Goal: Task Accomplishment & Management: Manage account settings

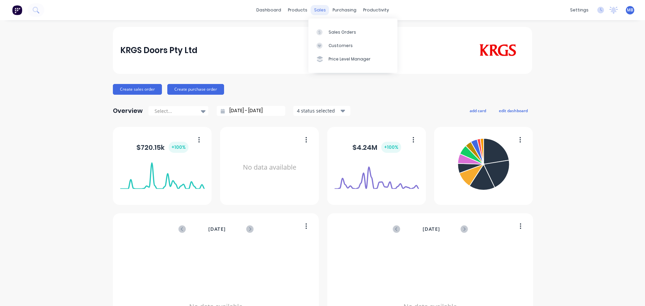
click at [316, 11] on div "sales" at bounding box center [320, 10] width 18 height 10
click at [330, 31] on div "Sales Orders" at bounding box center [343, 32] width 28 height 6
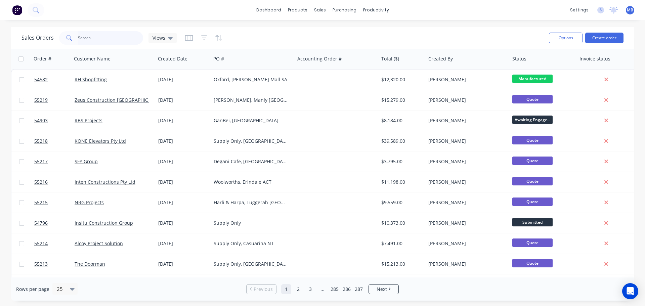
click at [84, 35] on input "text" at bounding box center [111, 37] width 66 height 13
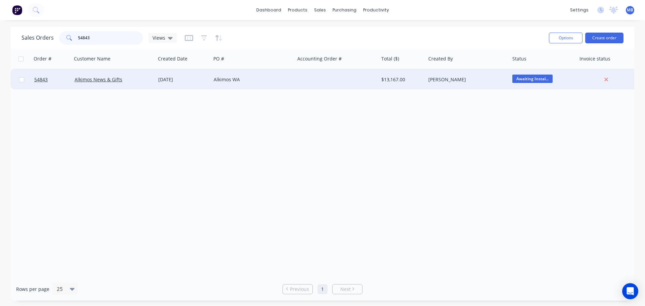
type input "54843"
click at [490, 79] on div "[PERSON_NAME]" at bounding box center [465, 79] width 75 height 7
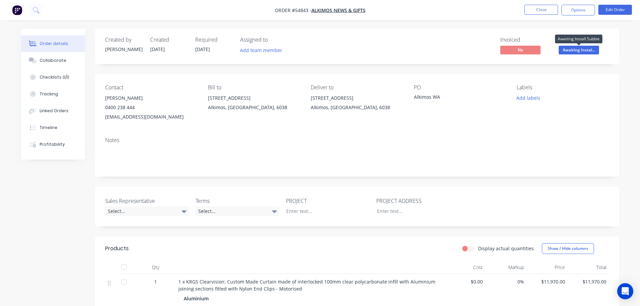
click at [574, 52] on span "Awaiting Instal..." at bounding box center [579, 50] width 40 height 8
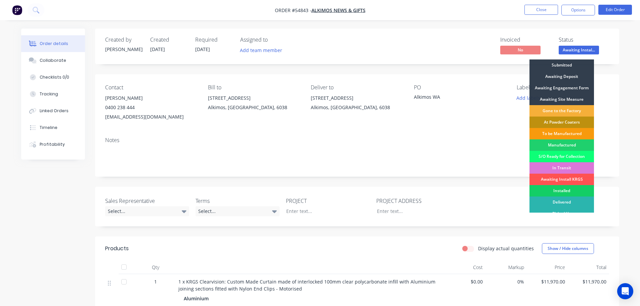
click at [558, 190] on div "Installed" at bounding box center [562, 190] width 65 height 11
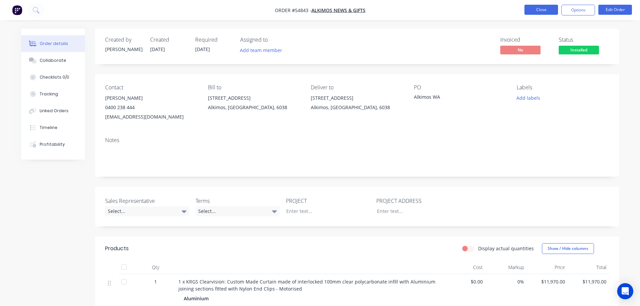
click at [545, 10] on button "Close" at bounding box center [542, 10] width 34 height 10
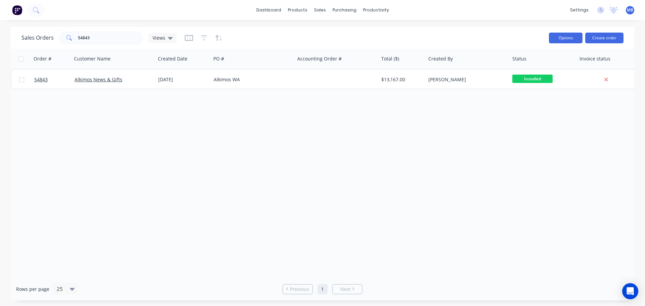
click at [560, 36] on button "Options" at bounding box center [566, 38] width 34 height 11
click at [601, 37] on button "Create order" at bounding box center [604, 38] width 38 height 11
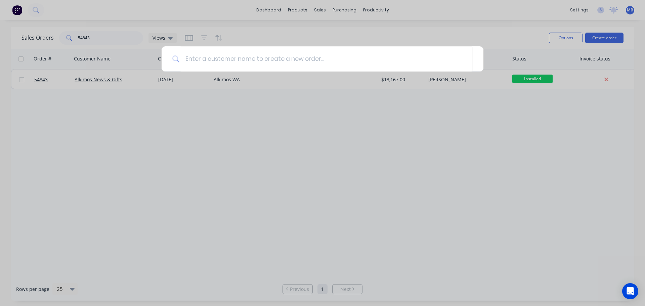
click at [433, 118] on div at bounding box center [322, 153] width 645 height 306
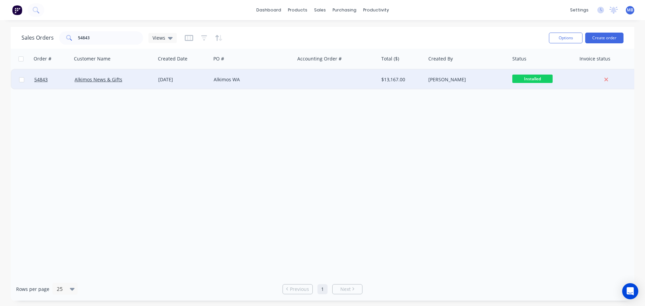
click at [431, 79] on div "[PERSON_NAME]" at bounding box center [465, 79] width 75 height 7
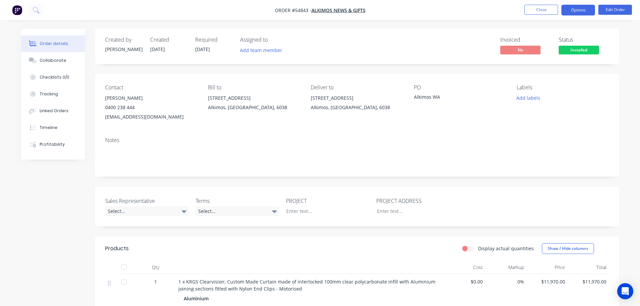
click at [569, 8] on button "Options" at bounding box center [579, 10] width 34 height 11
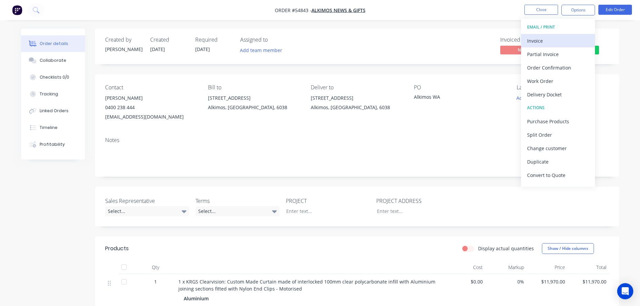
click at [533, 41] on div "Invoice" at bounding box center [558, 41] width 62 height 10
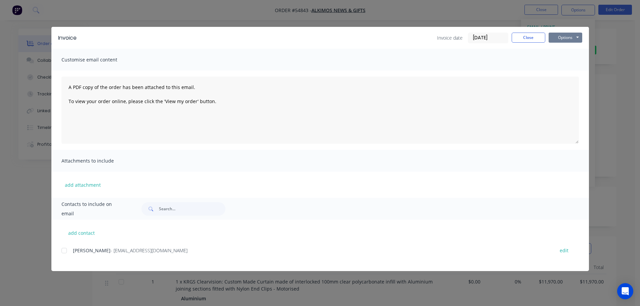
click at [565, 38] on button "Options" at bounding box center [566, 38] width 34 height 10
click at [555, 61] on button "Print" at bounding box center [570, 60] width 43 height 11
drag, startPoint x: 499, startPoint y: 38, endPoint x: 513, endPoint y: 71, distance: 36.4
click at [496, 108] on div "Invoice Invoice date [DATE] Close Options Preview Print Email Customise email c…" at bounding box center [320, 149] width 538 height 244
click at [556, 38] on button "Options" at bounding box center [566, 38] width 34 height 10
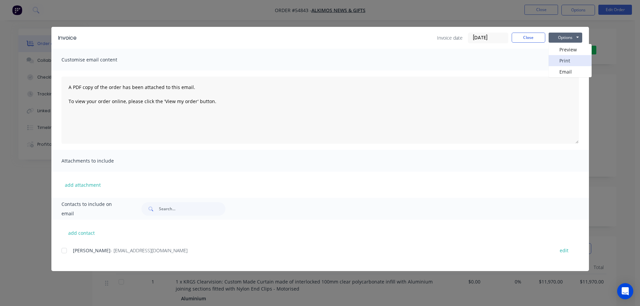
click at [559, 62] on button "Print" at bounding box center [570, 60] width 43 height 11
click at [537, 41] on button "Close" at bounding box center [529, 38] width 34 height 10
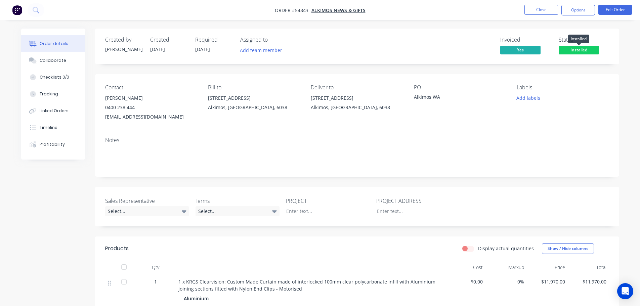
click at [577, 48] on span "Installed" at bounding box center [579, 50] width 40 height 8
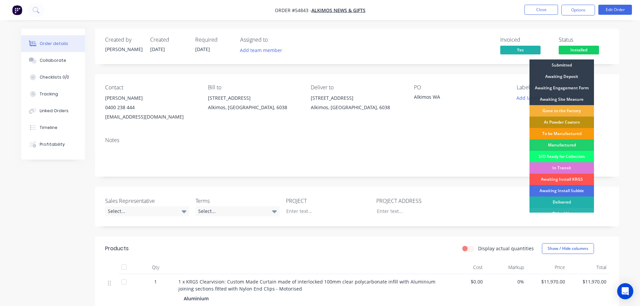
click at [569, 203] on div "Delivered" at bounding box center [562, 202] width 65 height 11
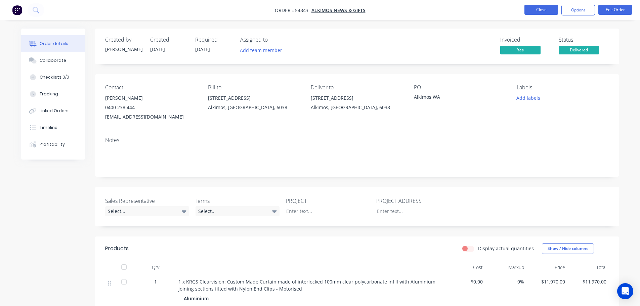
click at [537, 11] on button "Close" at bounding box center [542, 10] width 34 height 10
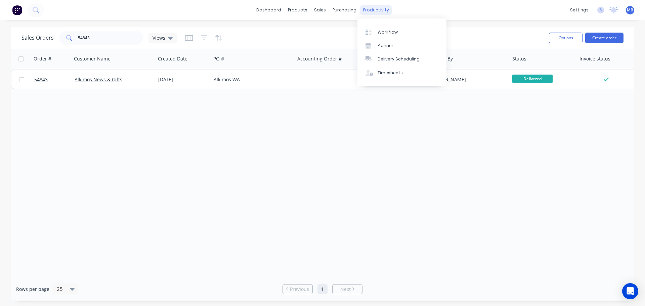
click at [376, 8] on div "productivity" at bounding box center [376, 10] width 33 height 10
click at [385, 35] on div "Workflow" at bounding box center [388, 32] width 20 height 6
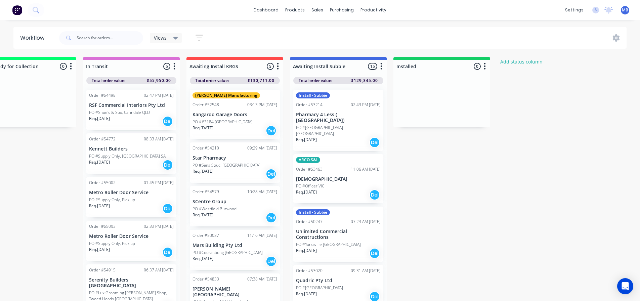
scroll to position [0, 857]
